Goal: Task Accomplishment & Management: Complete application form

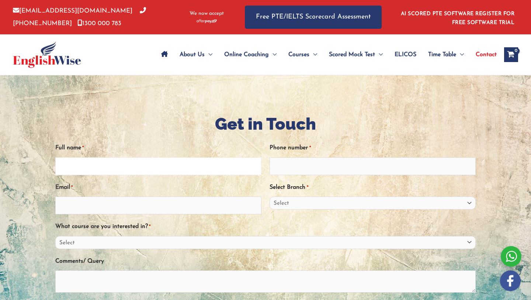
click at [208, 162] on input "Full name *" at bounding box center [158, 166] width 206 height 18
type input "[PERSON_NAME]"
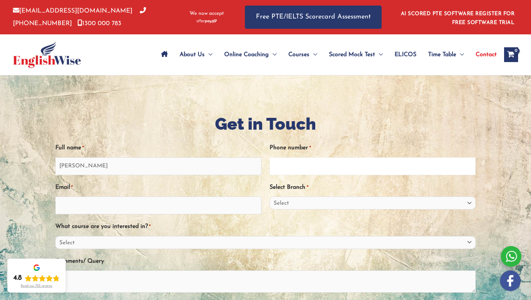
type input "0410051009"
drag, startPoint x: 162, startPoint y: 205, endPoint x: 122, endPoint y: 200, distance: 40.6
click at [122, 200] on input "[EMAIL_ADDRESS][DOMAIN_NAME]" at bounding box center [158, 205] width 206 height 18
click at [132, 203] on input "[EMAIL_ADDRESS][DOMAIN_NAME]" at bounding box center [158, 205] width 206 height 18
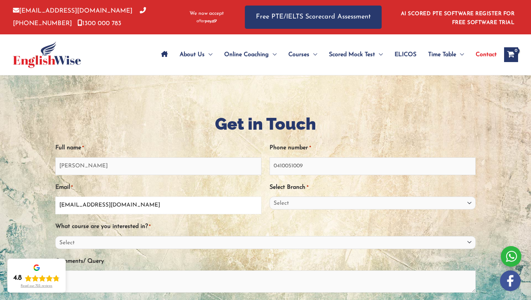
click at [132, 203] on input "[EMAIL_ADDRESS][DOMAIN_NAME]" at bounding box center [158, 205] width 206 height 18
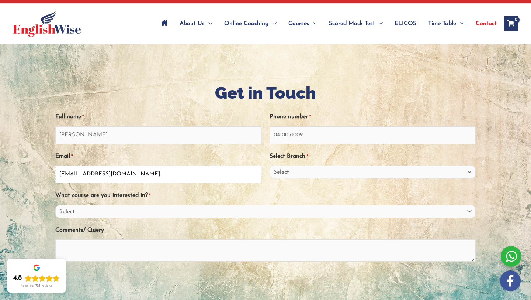
scroll to position [94, 0]
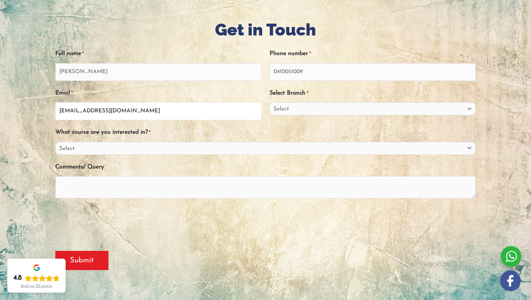
type input "[EMAIL_ADDRESS][DOMAIN_NAME]"
click at [134, 147] on select "Select PTE NAATI IELTS OET General English" at bounding box center [265, 148] width 421 height 13
select select "PTE"
click at [55, 142] on select "Select PTE NAATI IELTS OET General English" at bounding box center [265, 148] width 421 height 13
click at [132, 148] on select "Select PTE NAATI IELTS OET General English" at bounding box center [265, 148] width 421 height 13
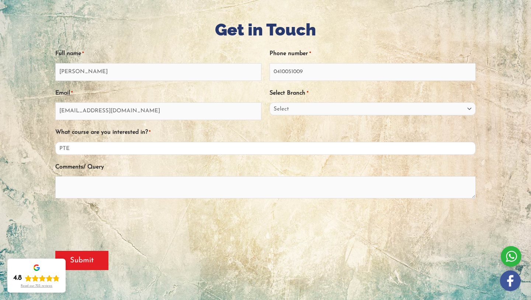
click at [55, 142] on select "Select PTE NAATI IELTS OET General English" at bounding box center [265, 148] width 421 height 13
click at [322, 109] on select "Select [GEOGRAPHIC_DATA] [GEOGRAPHIC_DATA] [GEOGRAPHIC_DATA] EnglishWise Global…" at bounding box center [373, 108] width 206 height 13
select select "EnglishWise Global [GEOGRAPHIC_DATA]"
click at [270, 102] on select "Select [GEOGRAPHIC_DATA] [GEOGRAPHIC_DATA] [GEOGRAPHIC_DATA] EnglishWise Global…" at bounding box center [373, 108] width 206 height 13
click at [86, 262] on input "Submit" at bounding box center [81, 260] width 53 height 19
